Goal: Navigation & Orientation: Find specific page/section

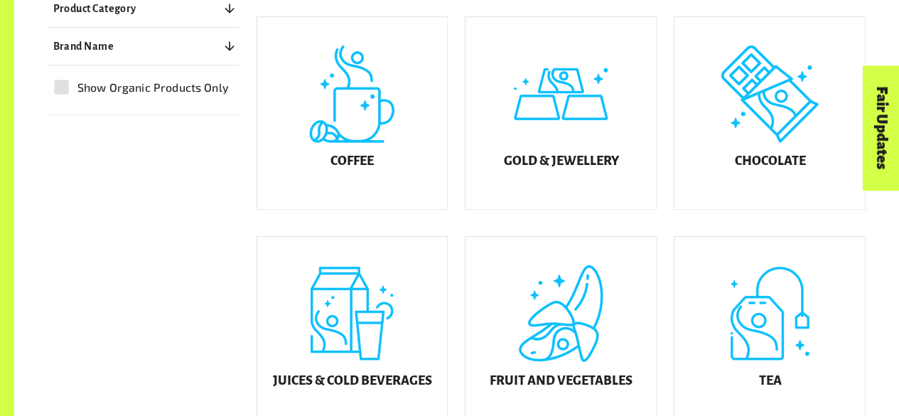
scroll to position [418, 0]
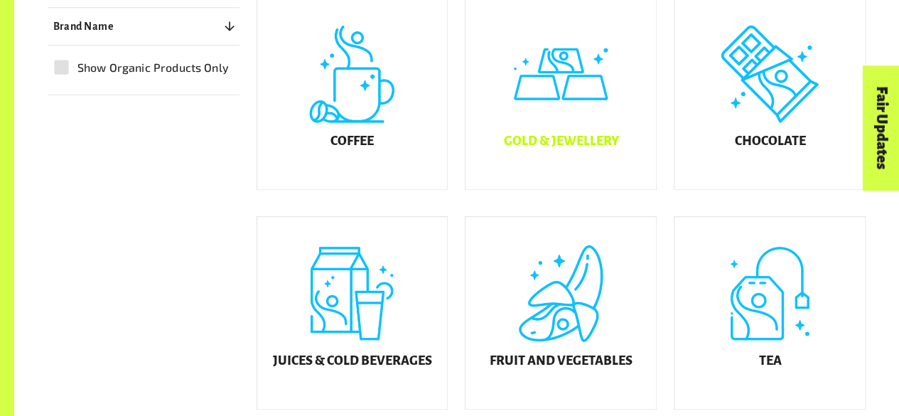
click at [548, 127] on div "Gold & Jewellery" at bounding box center [560, 93] width 190 height 192
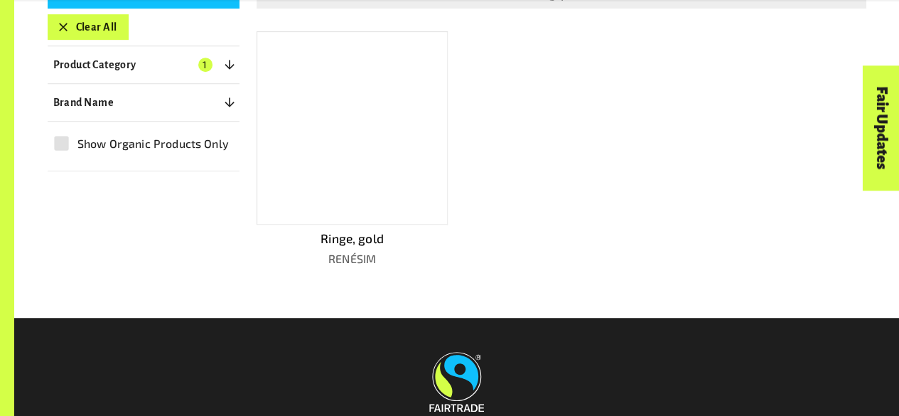
scroll to position [367, 0]
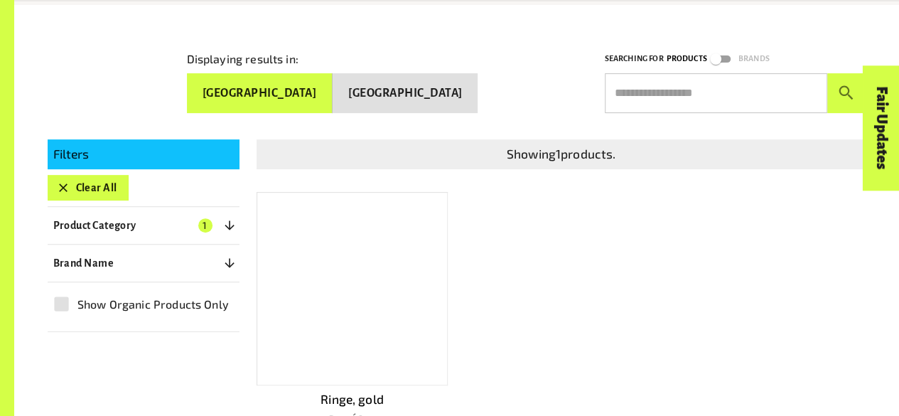
click at [310, 266] on div at bounding box center [352, 288] width 192 height 193
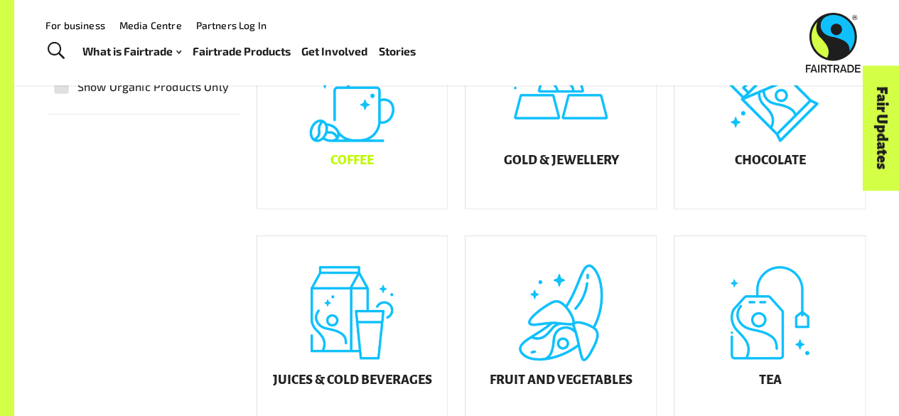
scroll to position [398, 0]
click at [357, 157] on div "Coffee" at bounding box center [352, 113] width 190 height 192
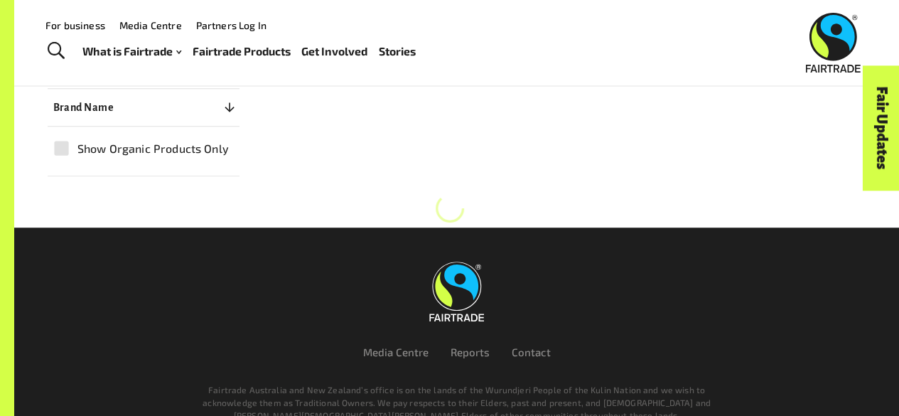
scroll to position [215, 0]
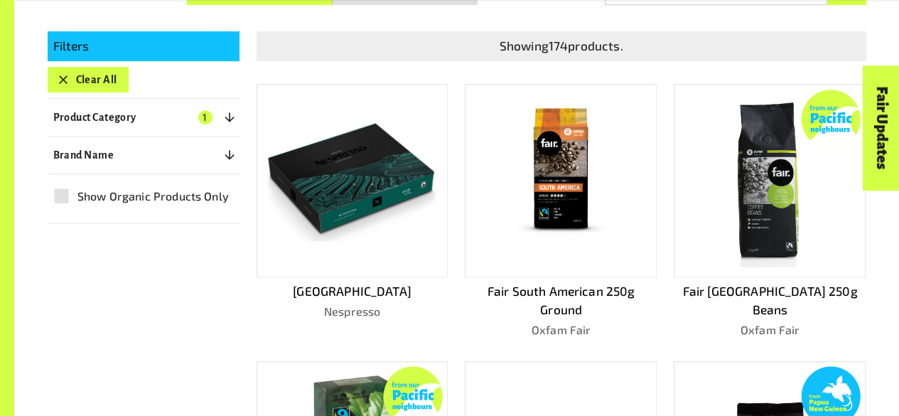
click at [342, 239] on div at bounding box center [352, 180] width 192 height 193
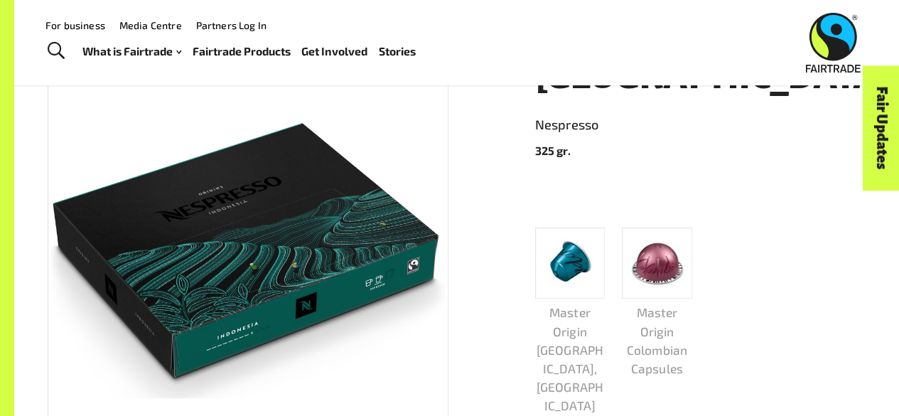
scroll to position [205, 0]
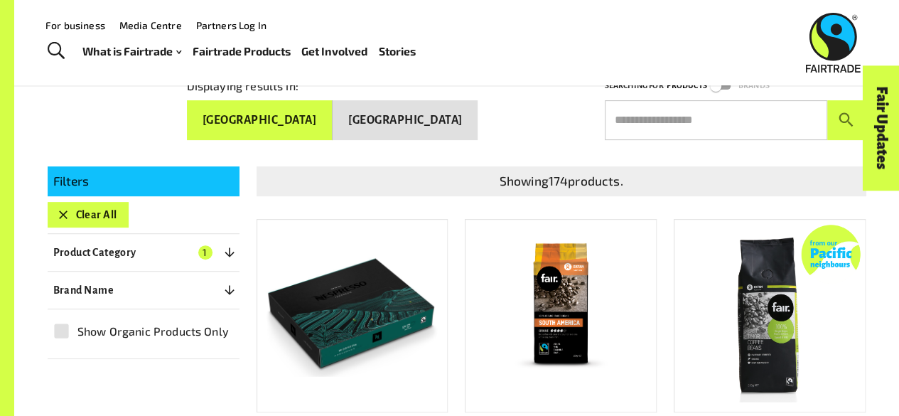
scroll to position [179, 0]
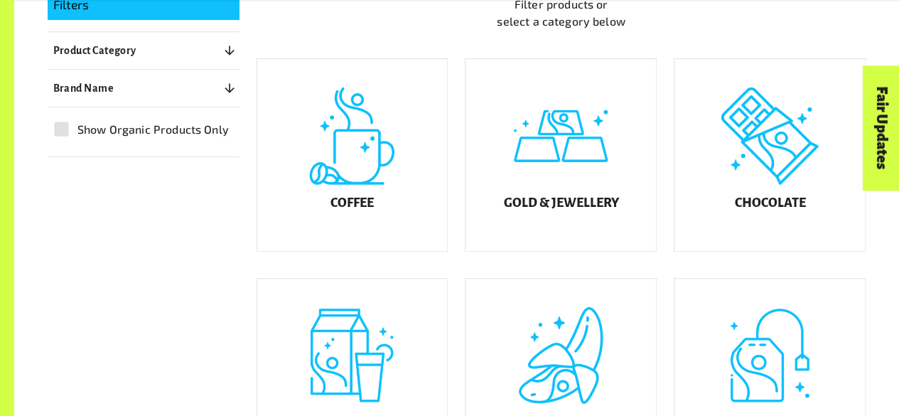
scroll to position [398, 0]
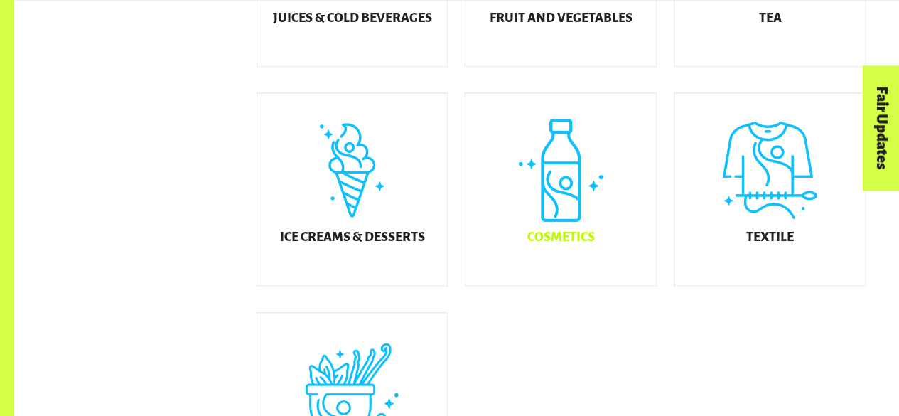
click at [497, 178] on div "Cosmetics" at bounding box center [560, 189] width 190 height 192
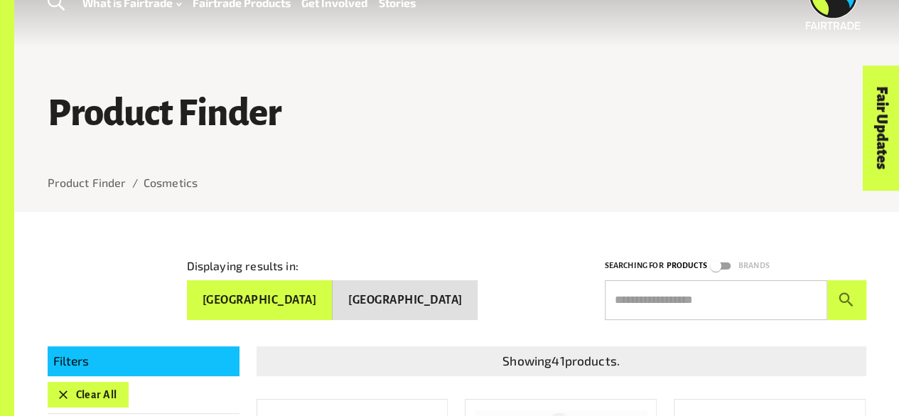
scroll to position [56, 0]
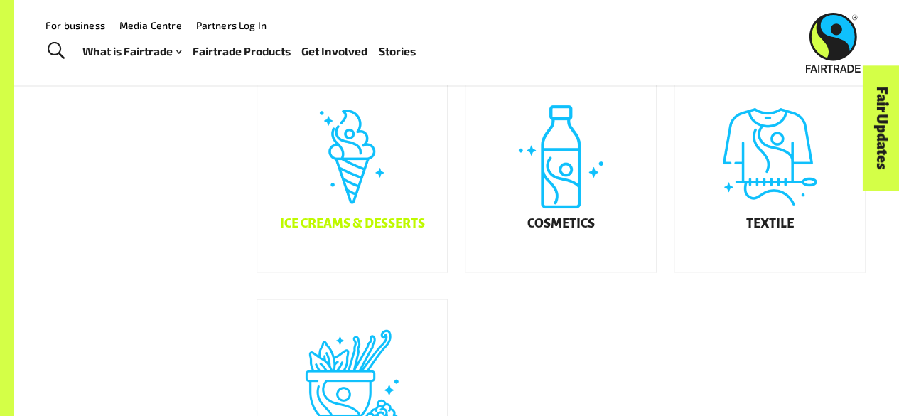
scroll to position [769, 0]
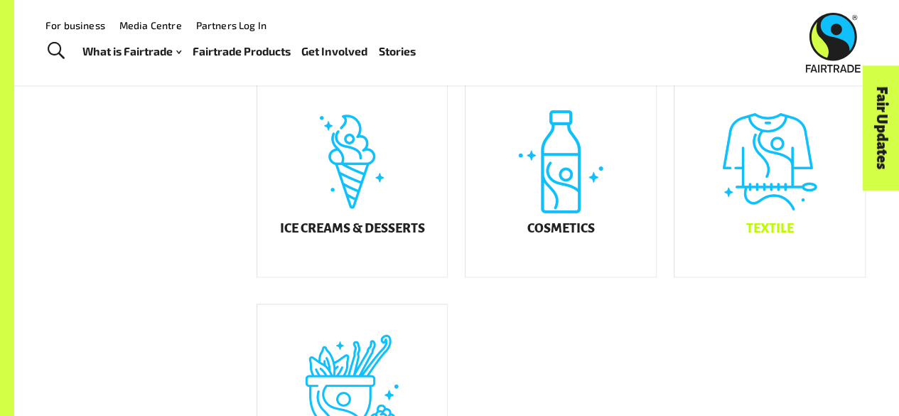
click at [725, 261] on div "Textile" at bounding box center [769, 181] width 190 height 192
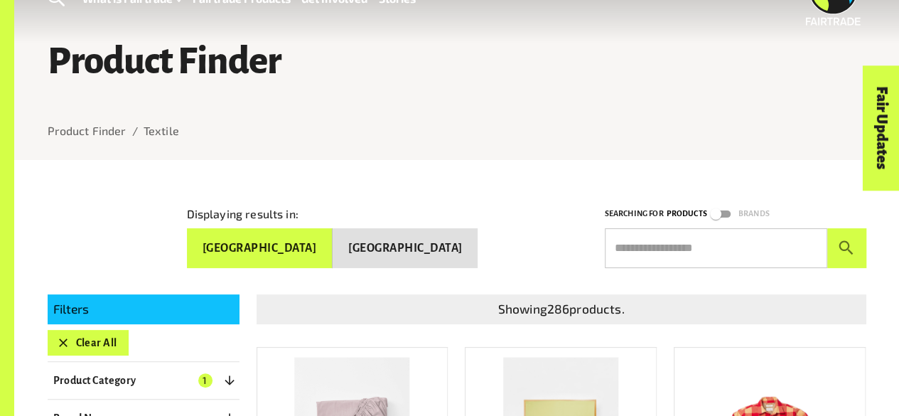
scroll to position [82, 0]
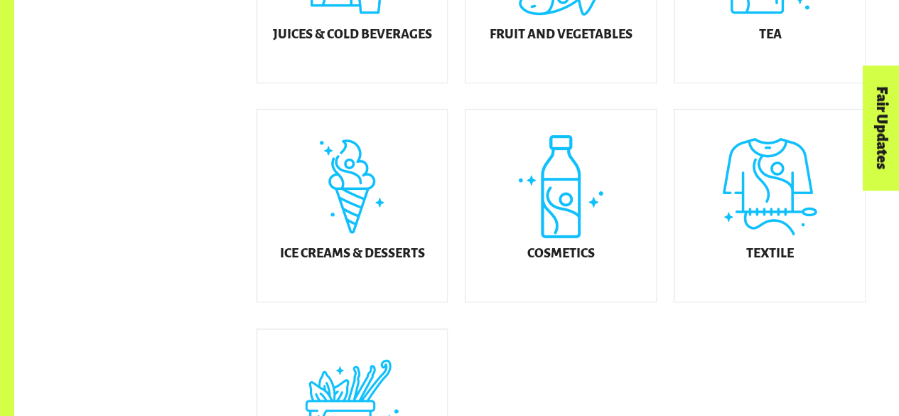
scroll to position [769, 0]
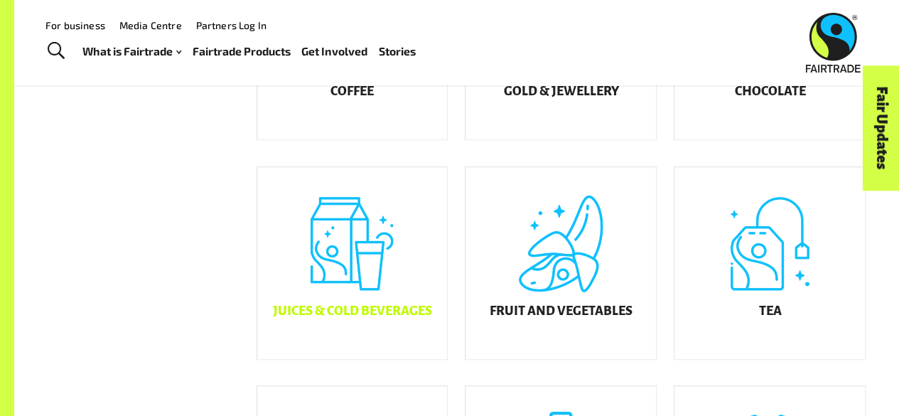
click at [418, 286] on div "Juices & Cold Beverages" at bounding box center [352, 263] width 190 height 192
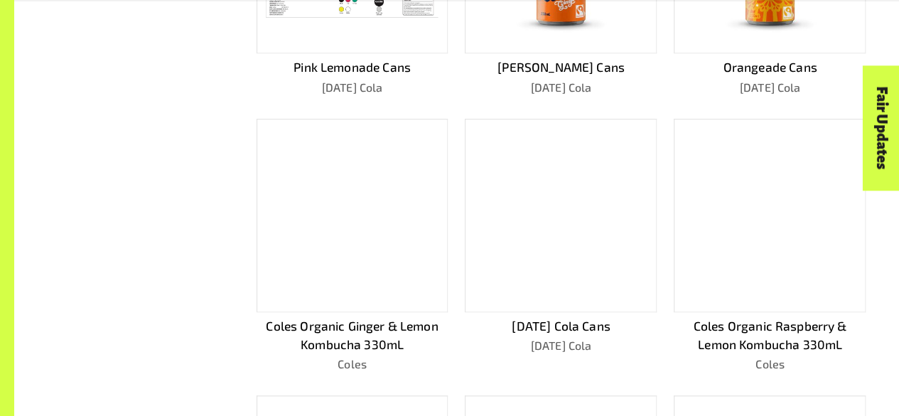
scroll to position [538, 0]
